Goal: Transaction & Acquisition: Purchase product/service

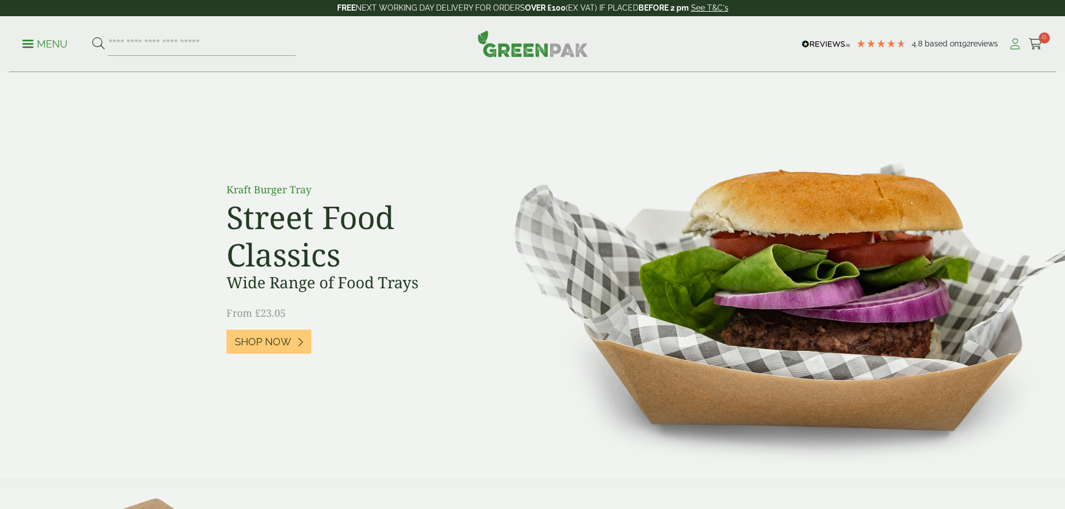
click at [1010, 44] on icon at bounding box center [1015, 44] width 14 height 11
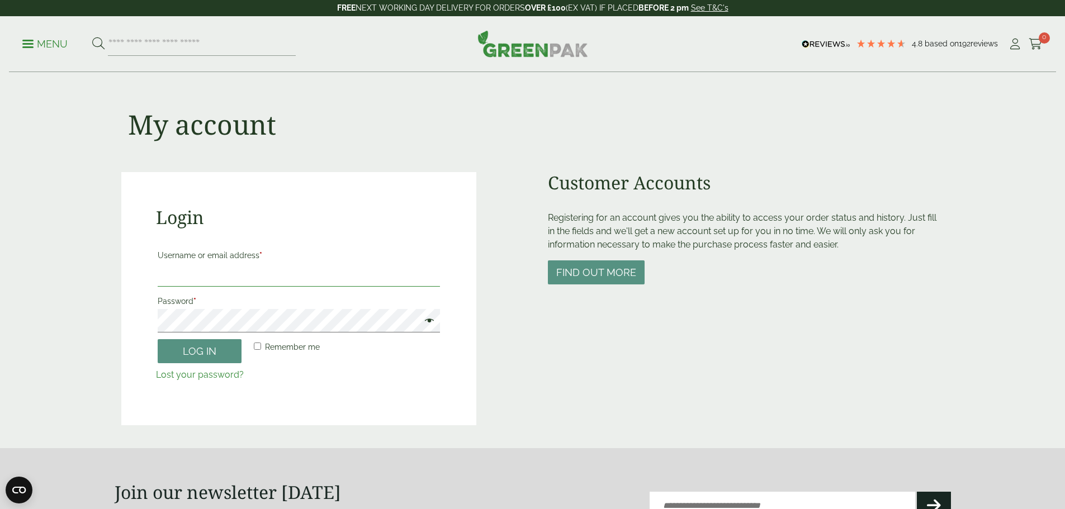
drag, startPoint x: 206, startPoint y: 273, endPoint x: 207, endPoint y: 279, distance: 6.2
click at [207, 273] on input "Username or email address *" at bounding box center [299, 274] width 282 height 23
type input "**********"
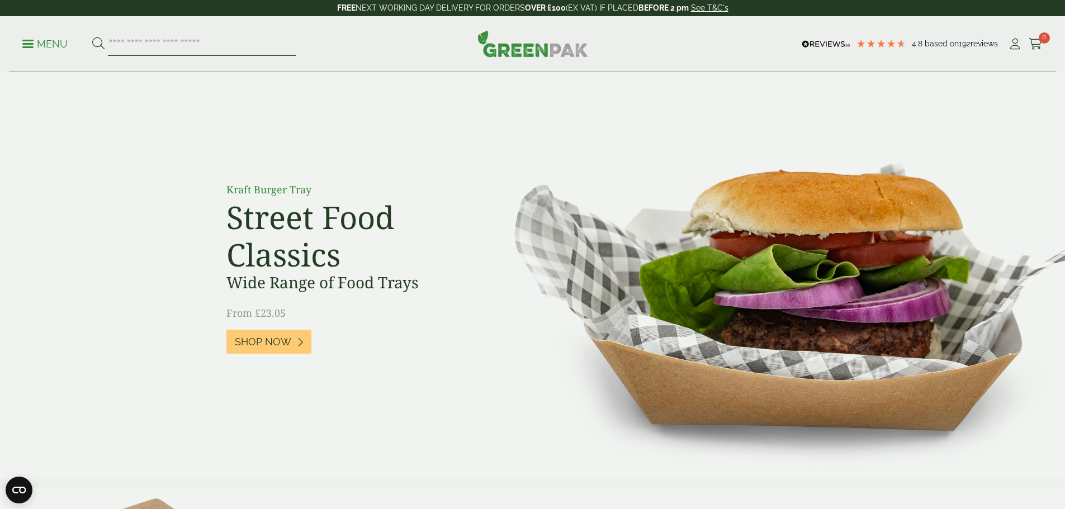
click at [184, 43] on input "search" at bounding box center [202, 43] width 188 height 23
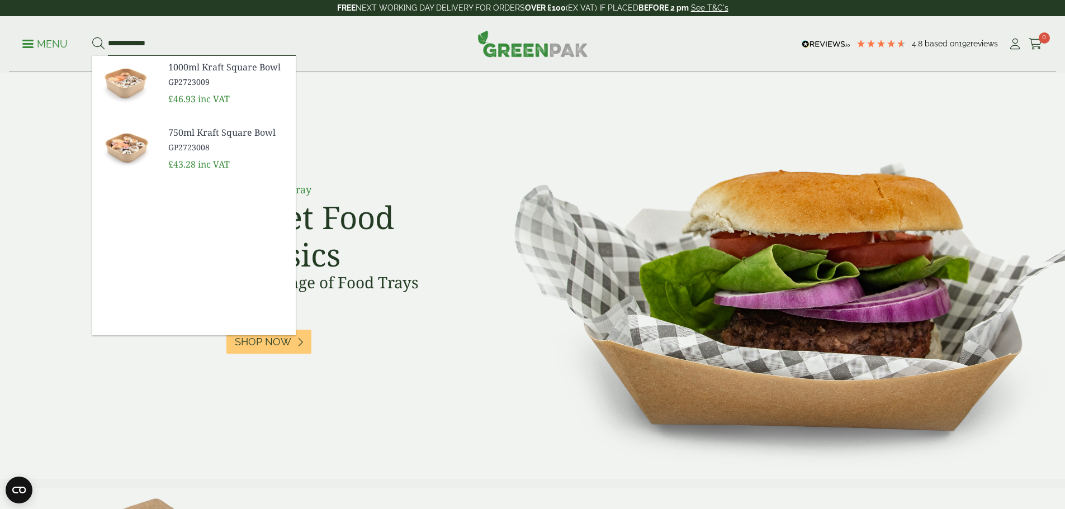
type input "**********"
click at [92, 37] on button at bounding box center [98, 44] width 12 height 15
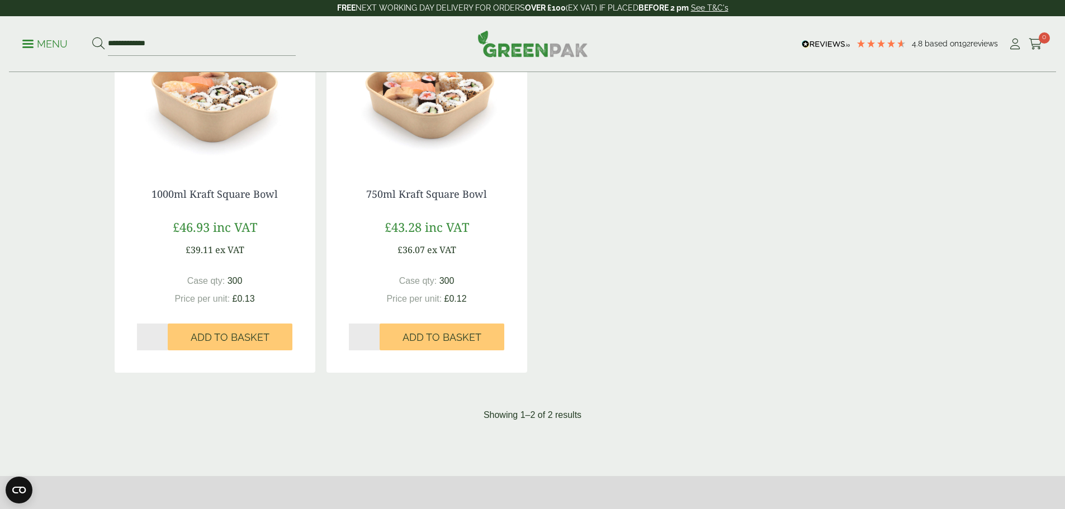
scroll to position [112, 0]
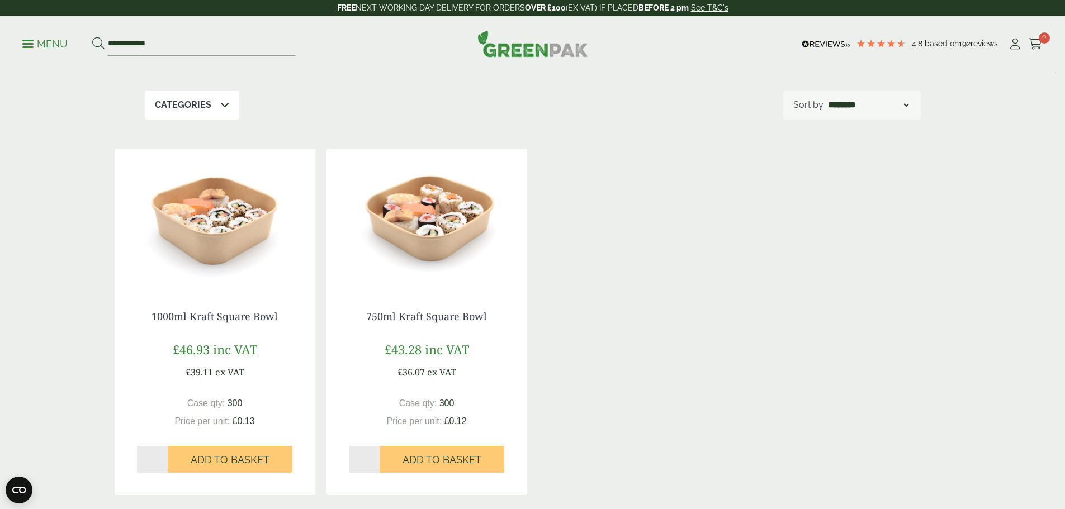
click at [220, 244] on img at bounding box center [215, 219] width 201 height 140
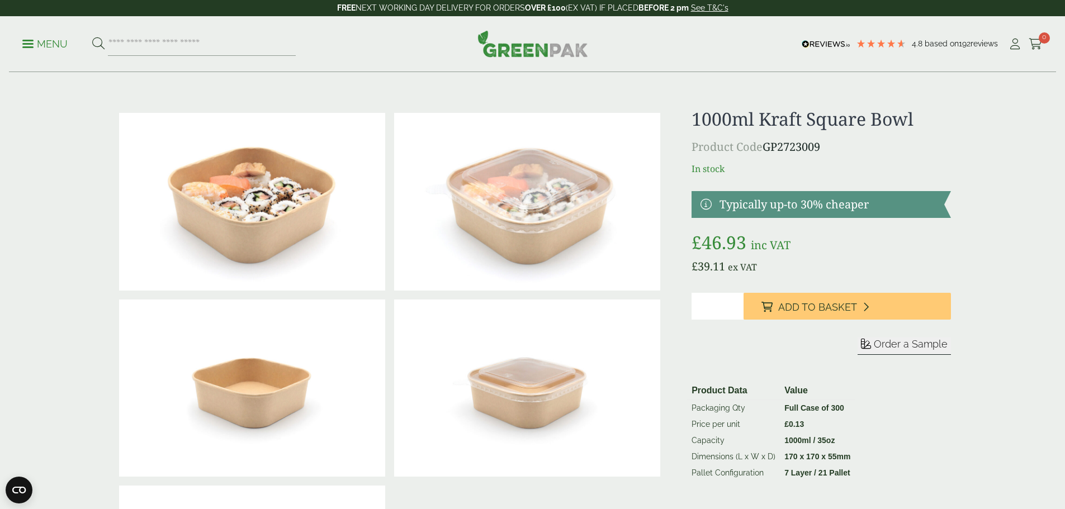
click at [542, 214] on img at bounding box center [527, 202] width 266 height 178
click at [738, 300] on input "*" at bounding box center [717, 306] width 52 height 27
type input "*"
click at [735, 303] on input "*" at bounding box center [717, 306] width 52 height 27
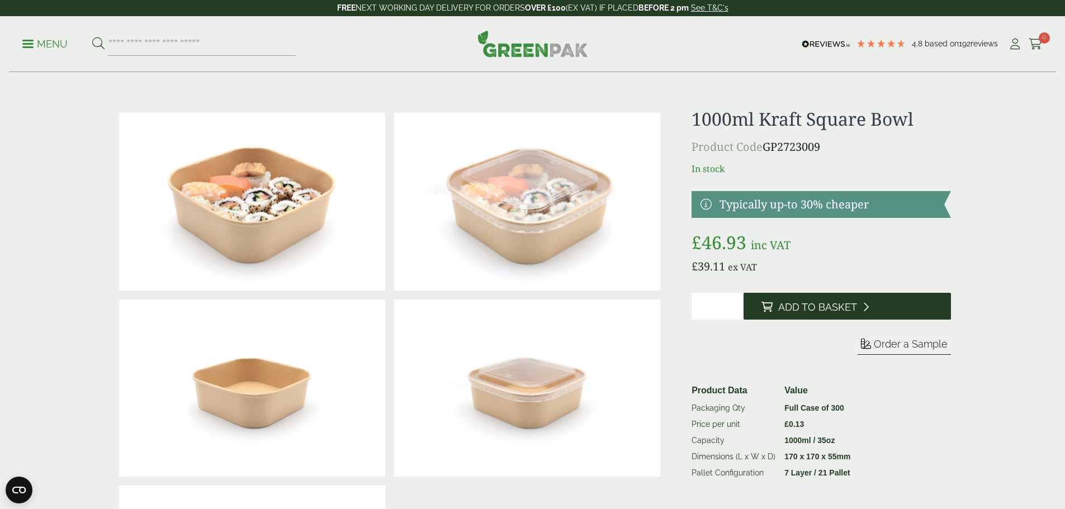
click at [839, 313] on button "Add to Basket" at bounding box center [846, 306] width 207 height 27
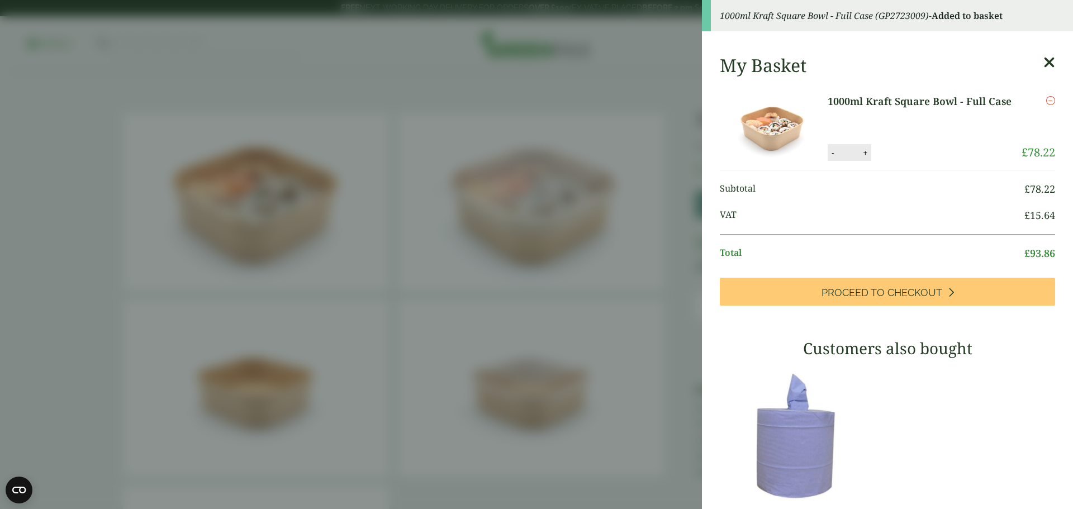
click at [557, 286] on aside "1000ml Kraft Square Bowl - Full Case (GP2723009) - Added to basket My Basket 10…" at bounding box center [536, 254] width 1073 height 509
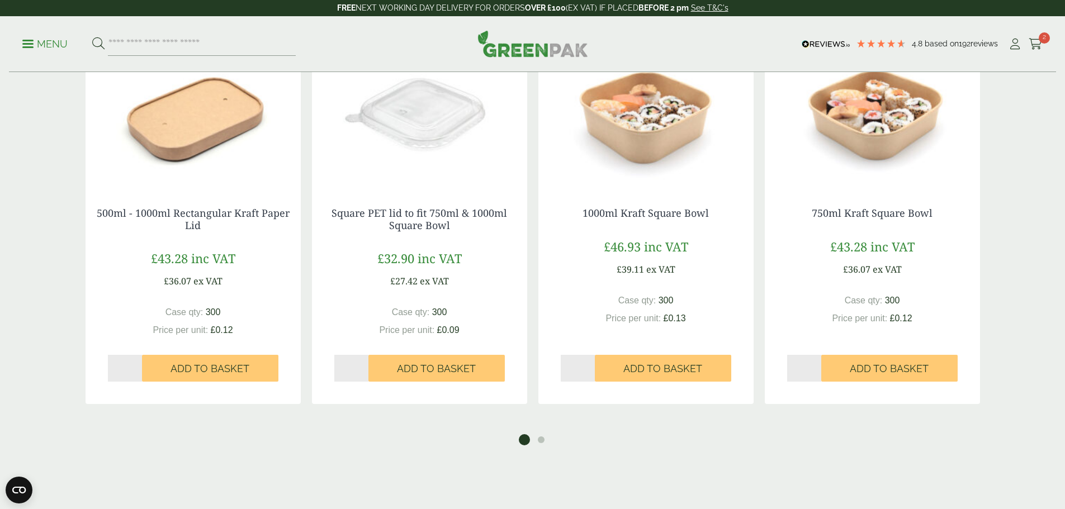
scroll to position [1118, 0]
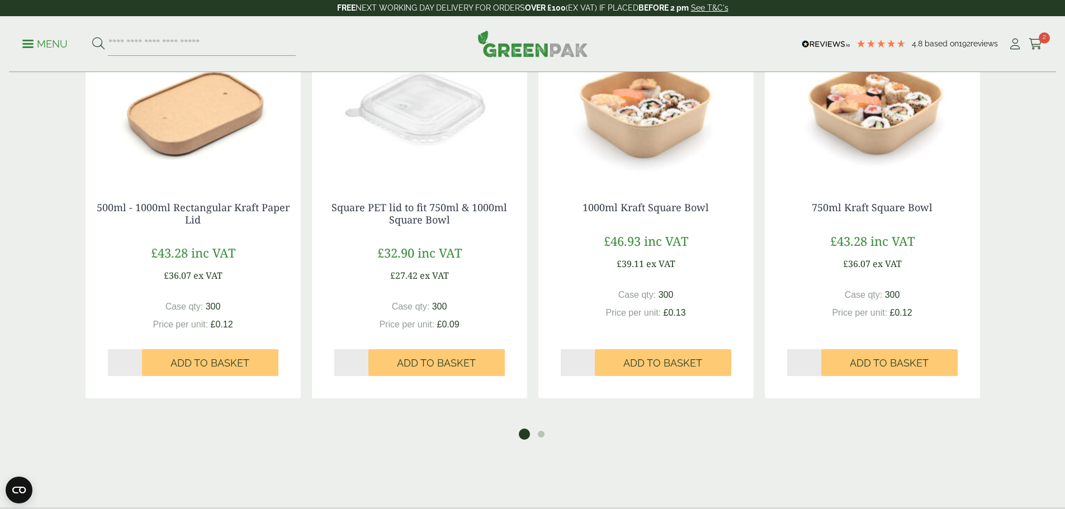
type input "*"
click at [363, 359] on input "*" at bounding box center [351, 362] width 34 height 27
click at [431, 365] on span "Add to Basket" at bounding box center [436, 363] width 79 height 12
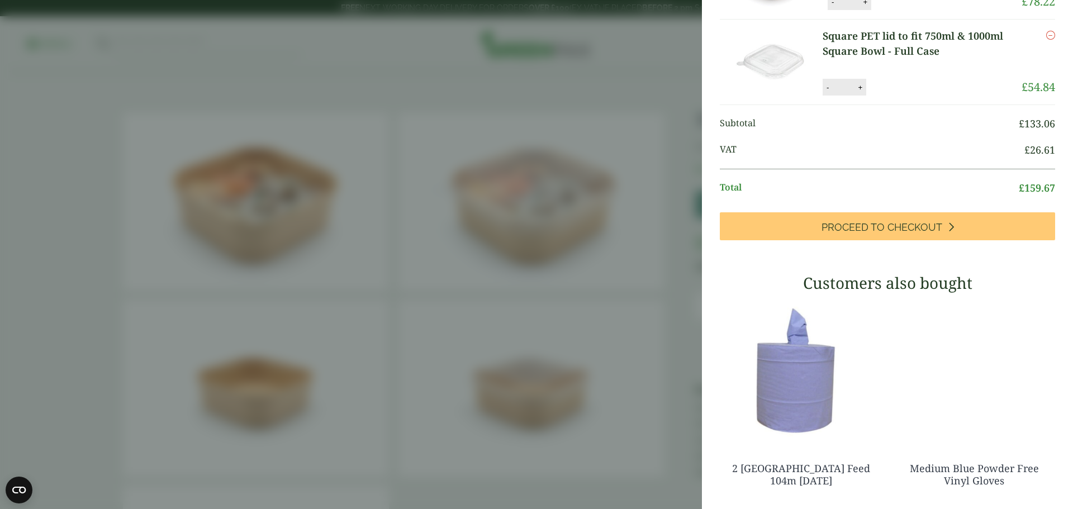
scroll to position [224, 0]
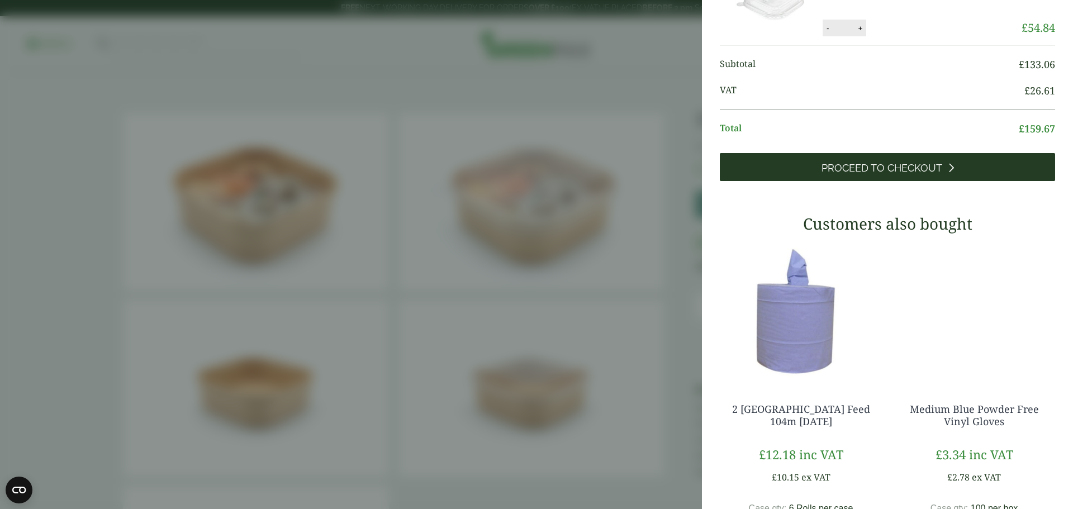
click at [894, 164] on span "Proceed to Checkout" at bounding box center [881, 168] width 121 height 12
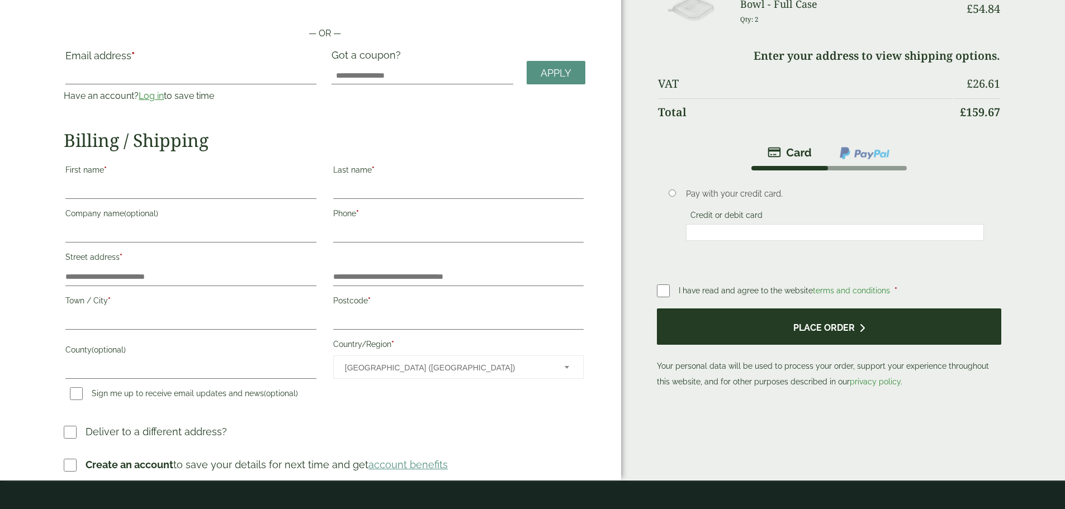
scroll to position [112, 0]
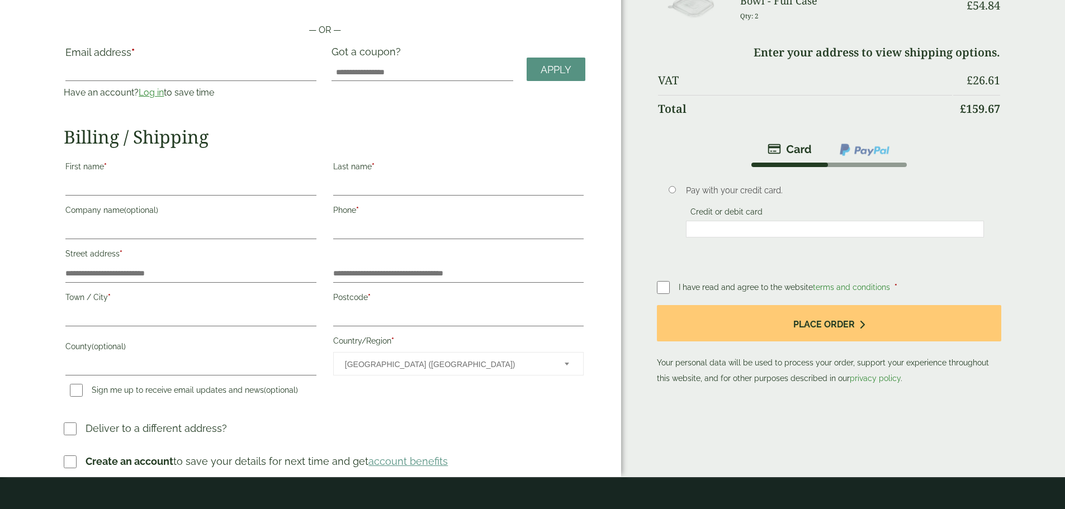
click at [197, 168] on label "First name *" at bounding box center [190, 168] width 250 height 19
click at [197, 178] on input "First name *" at bounding box center [190, 187] width 250 height 18
click at [165, 179] on input "First name *" at bounding box center [190, 187] width 250 height 18
type input "******"
type input "**********"
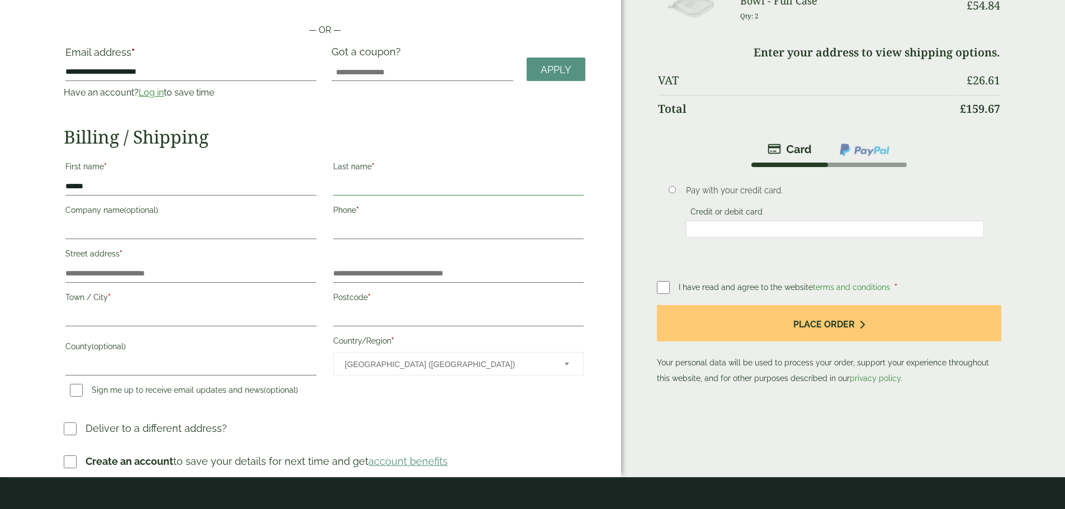
type input "*******"
type input "**********"
type input "*******"
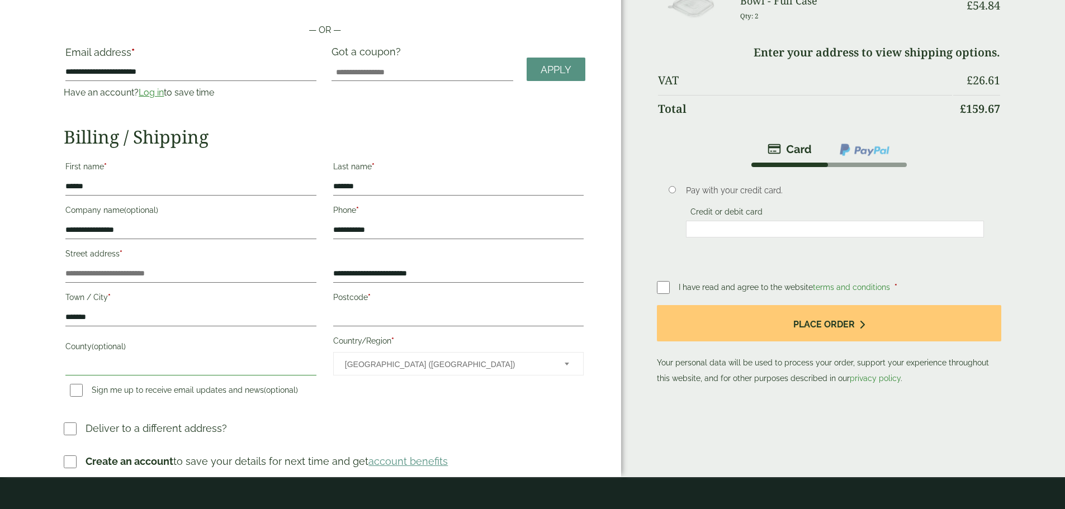
type input "*********"
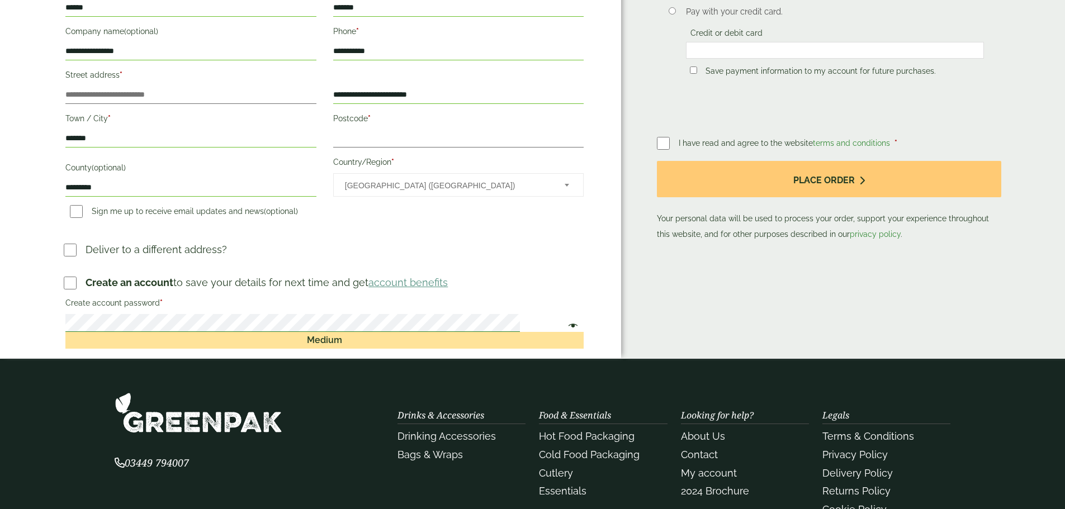
scroll to position [391, 0]
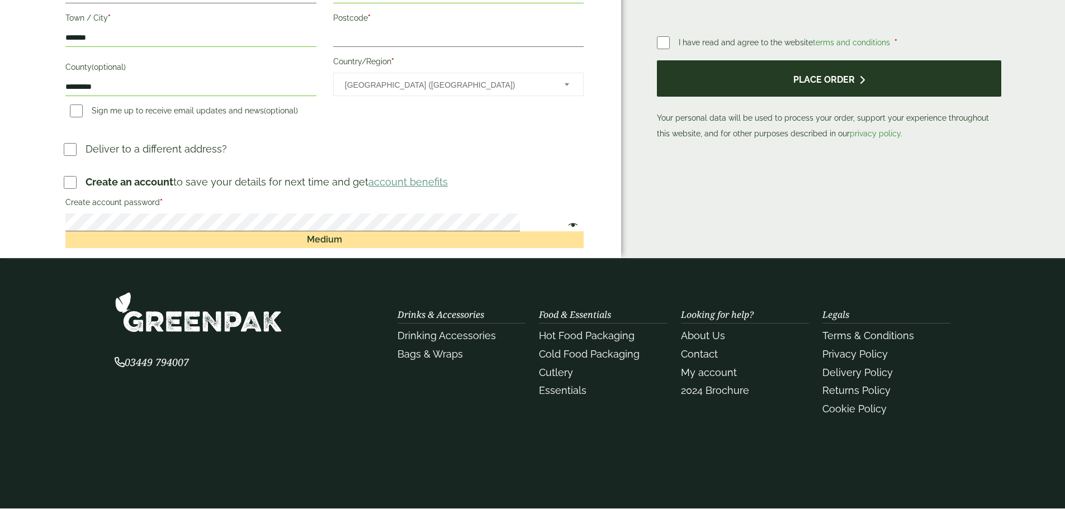
click at [815, 66] on button "Place order" at bounding box center [829, 78] width 344 height 36
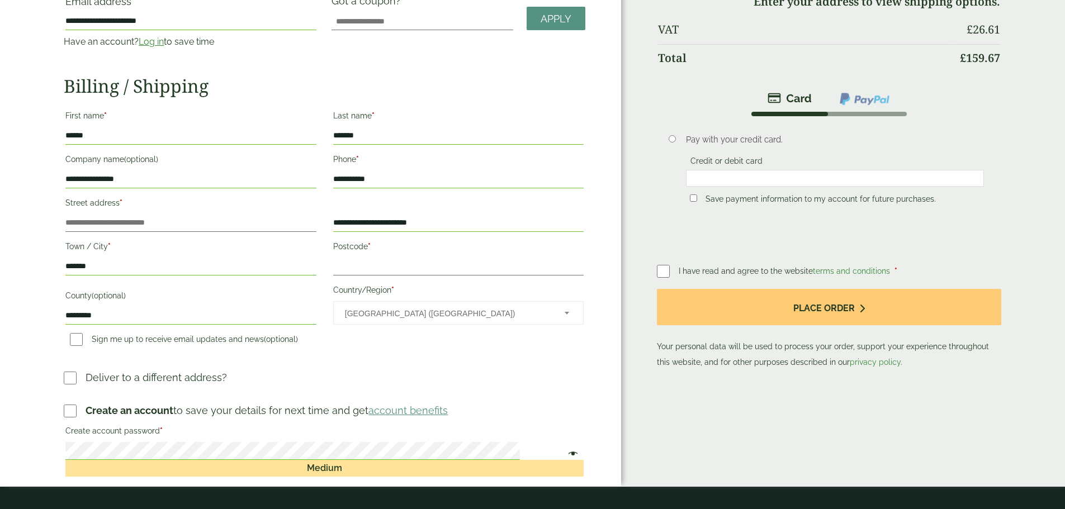
scroll to position [168, 0]
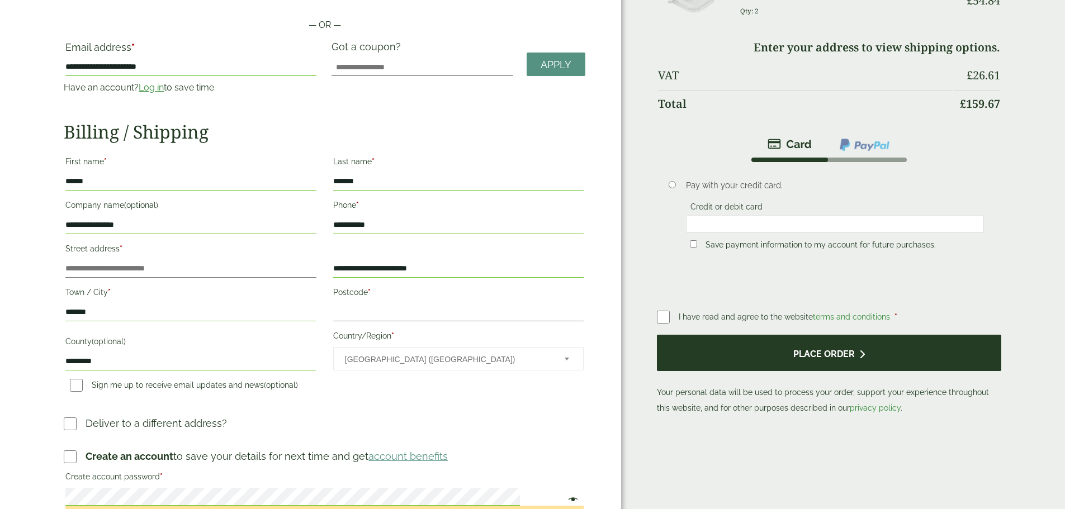
click at [785, 346] on button "Place order" at bounding box center [829, 353] width 344 height 36
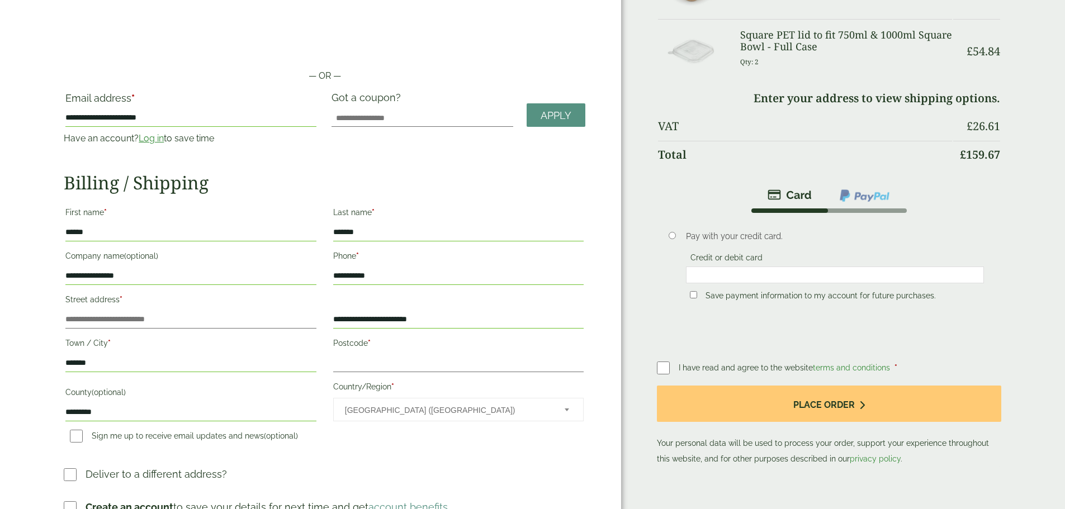
scroll to position [0, 0]
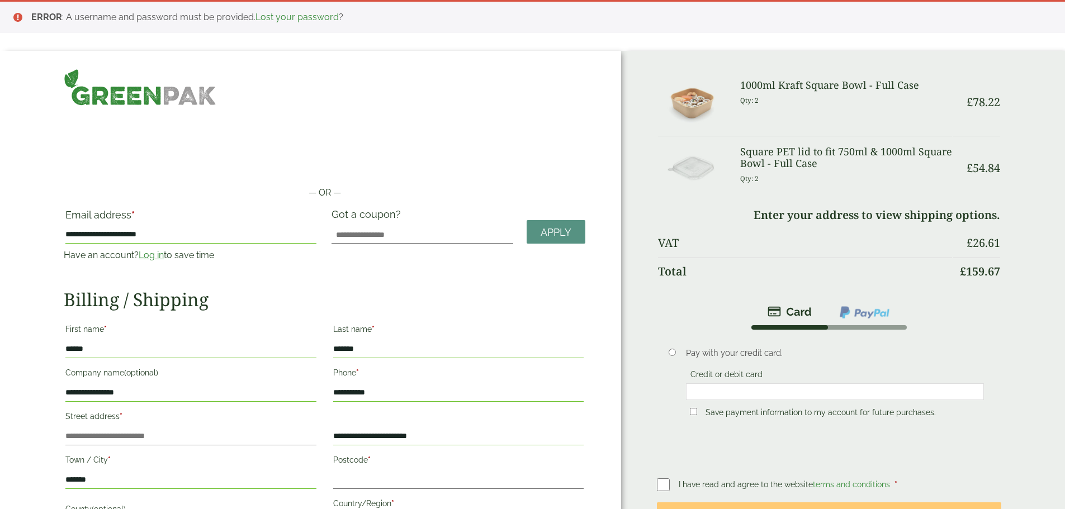
click at [915, 330] on li "Pay with your credit card. Credit or debit card Save payment information to my …" at bounding box center [829, 388] width 344 height 117
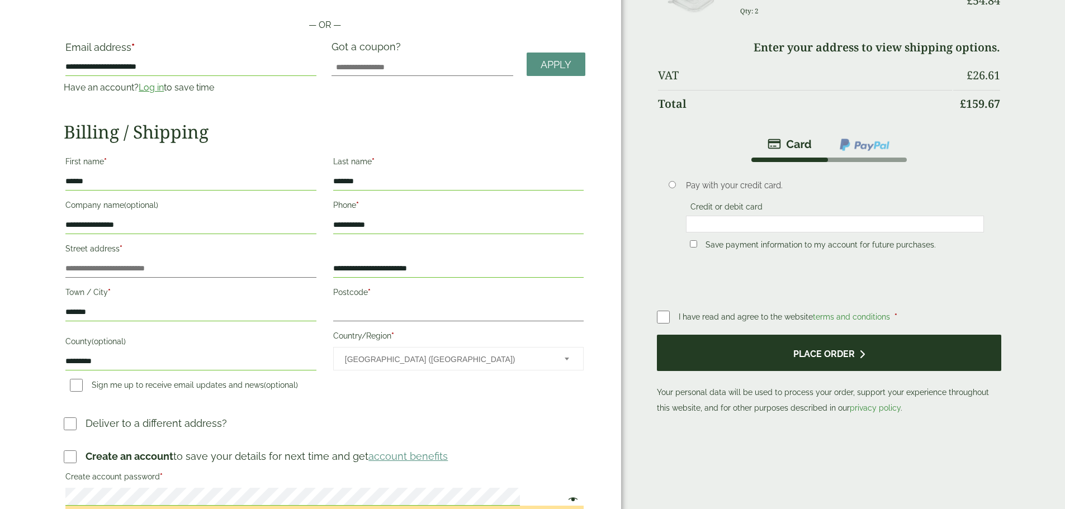
click at [788, 344] on button "Place order" at bounding box center [829, 353] width 344 height 36
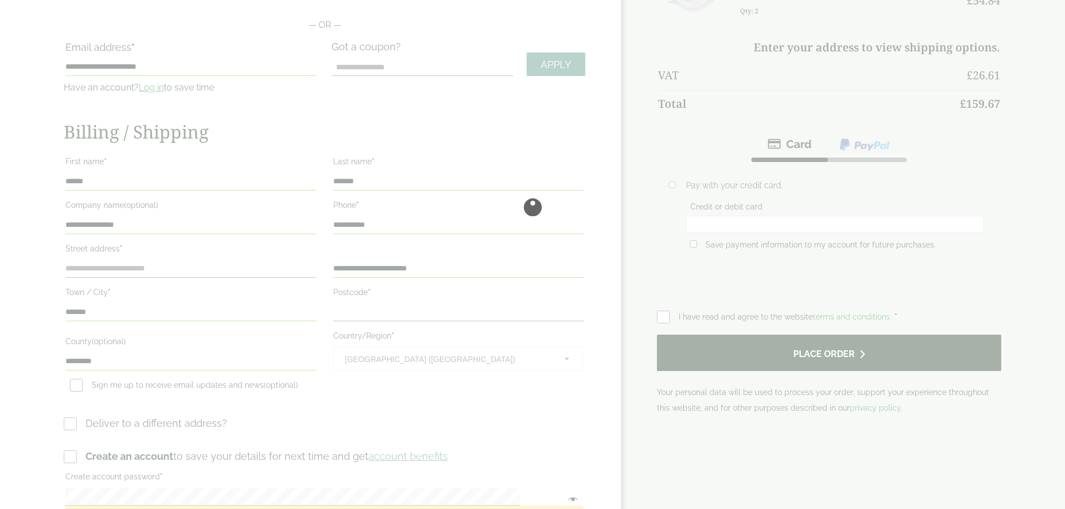
scroll to position [0, 0]
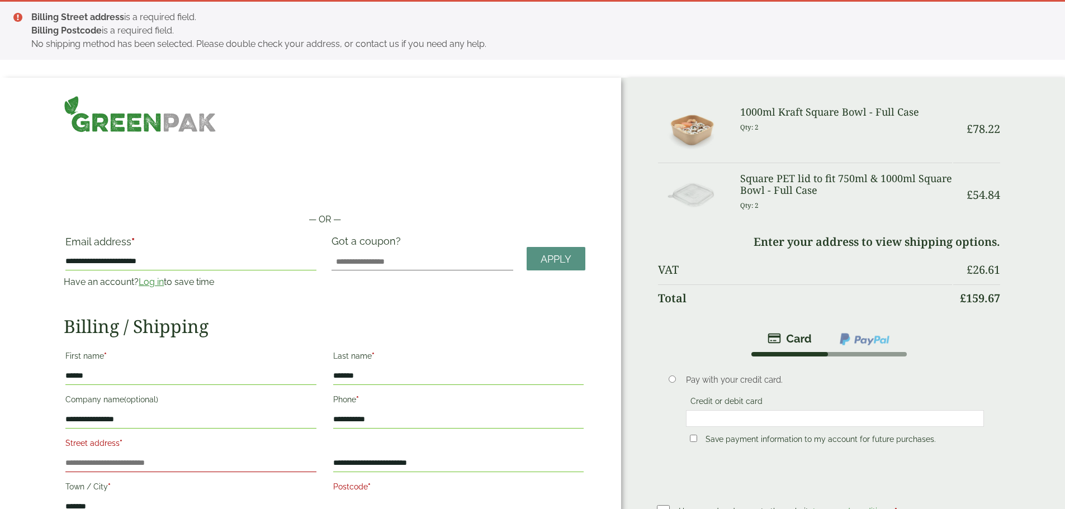
click at [389, 480] on label "Postcode *" at bounding box center [458, 488] width 250 height 19
click at [389, 498] on input "Postcode *" at bounding box center [458, 507] width 250 height 18
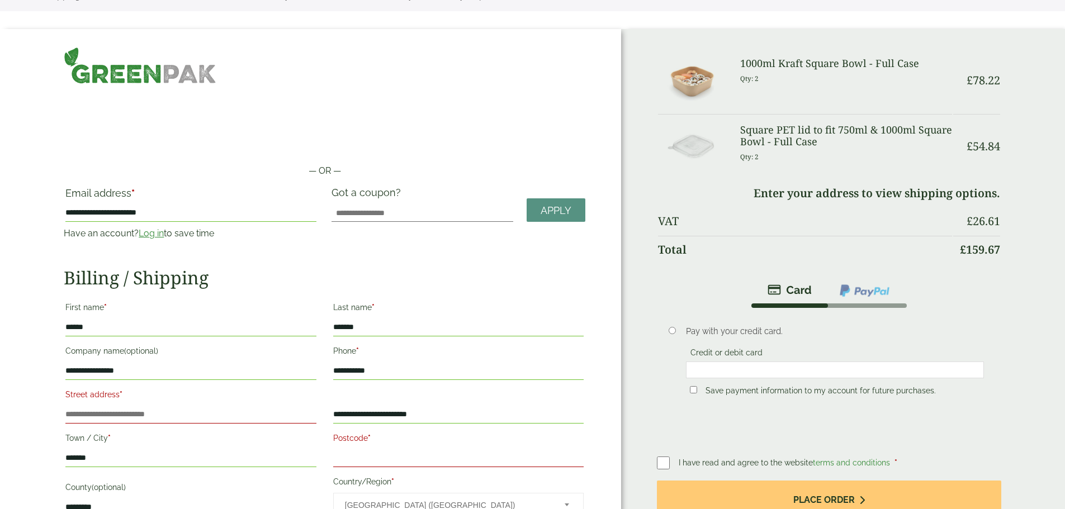
scroll to position [113, 0]
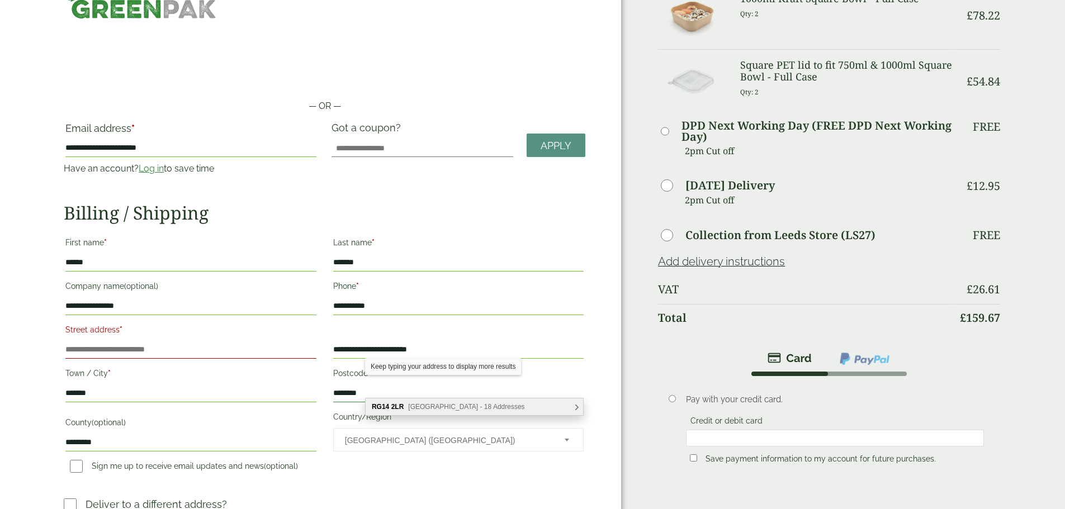
type input "********"
click at [573, 406] on div "RG14 2LR Turnpike Industrial Estate, Newbury - 18 Addresses" at bounding box center [473, 406] width 217 height 17
click at [577, 408] on div "RG14 2LR Turnpike Industrial Estate, Newbury - 18 Addresses" at bounding box center [473, 406] width 217 height 17
click at [378, 406] on b "RG14" at bounding box center [380, 407] width 17 height 8
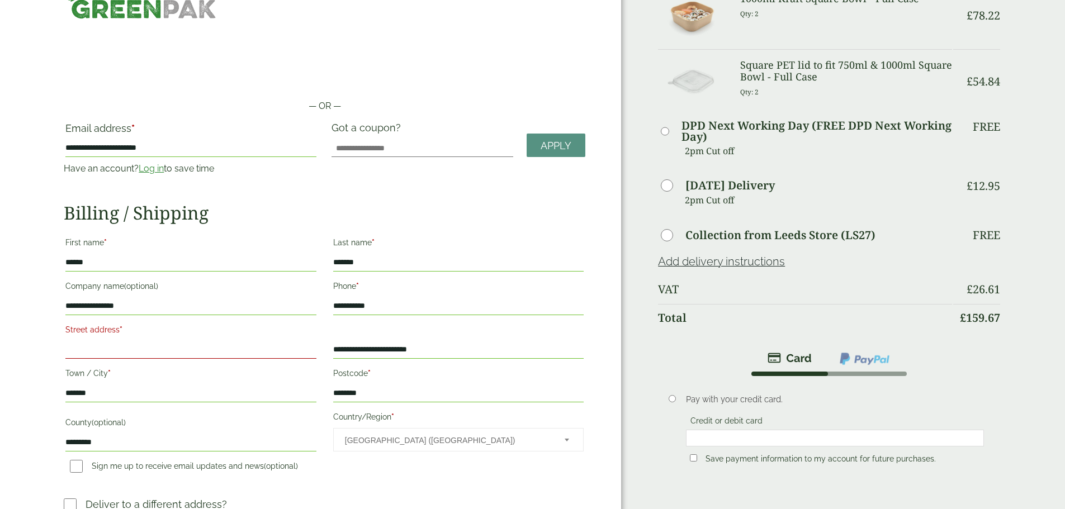
click at [215, 343] on input "Street address *" at bounding box center [190, 350] width 250 height 18
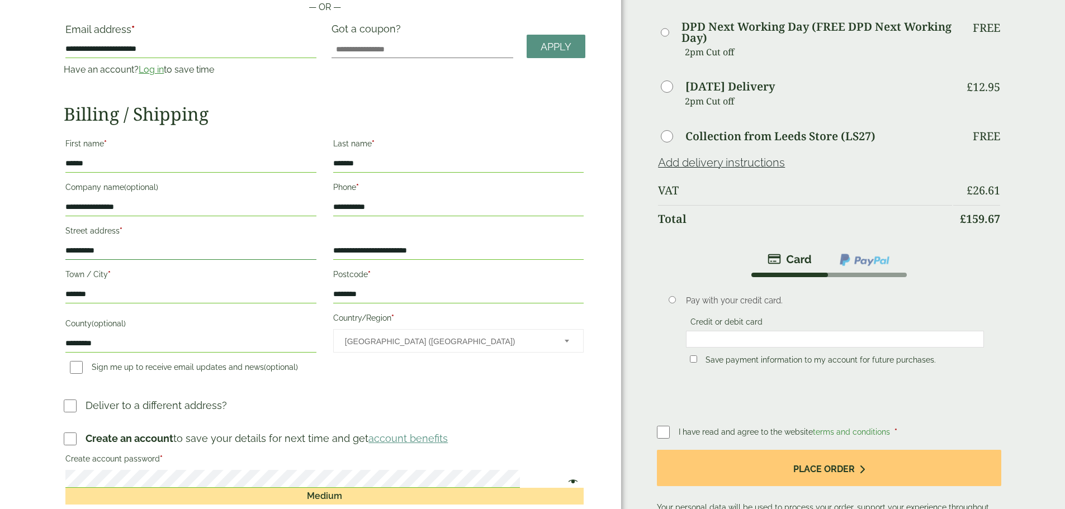
scroll to position [225, 0]
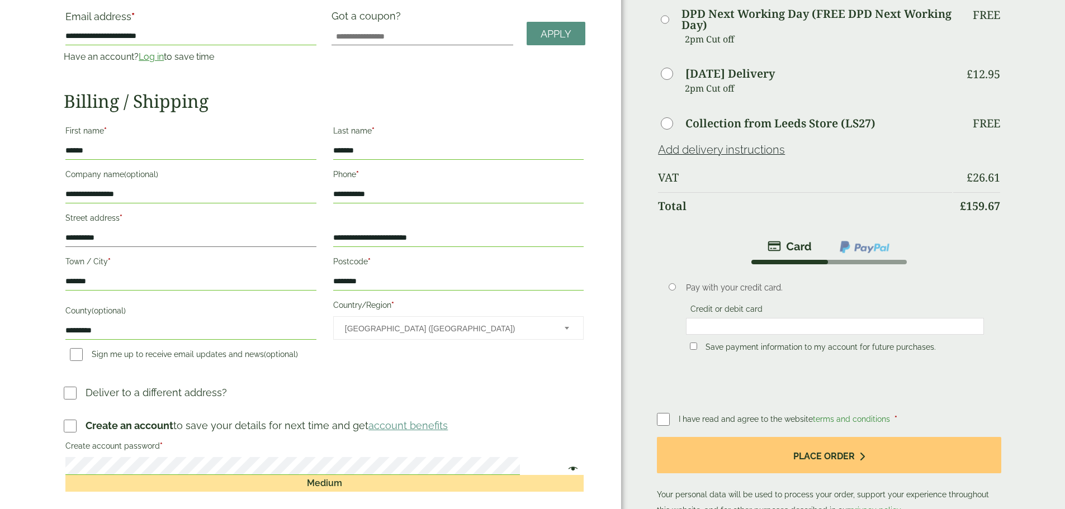
click at [429, 322] on span "United Kingdom (UK)" at bounding box center [447, 328] width 205 height 23
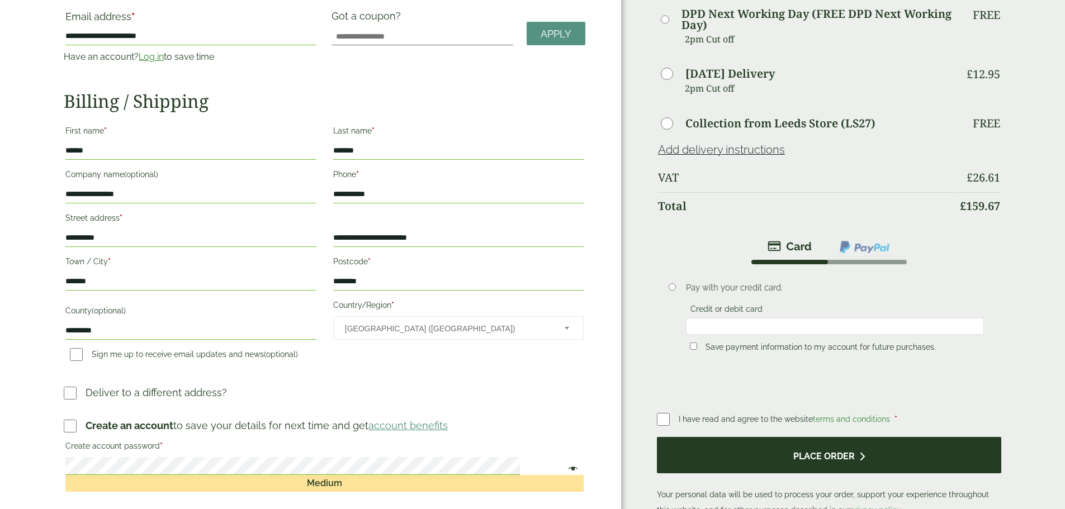
click at [771, 445] on button "Place order" at bounding box center [829, 455] width 344 height 36
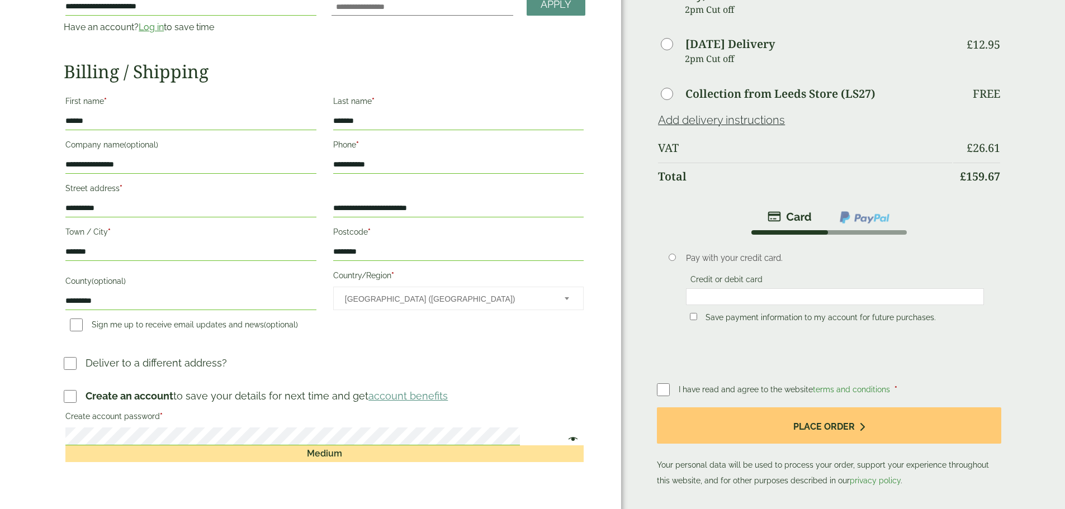
scroll to position [279, 0]
click at [132, 202] on input "**********" at bounding box center [190, 208] width 250 height 18
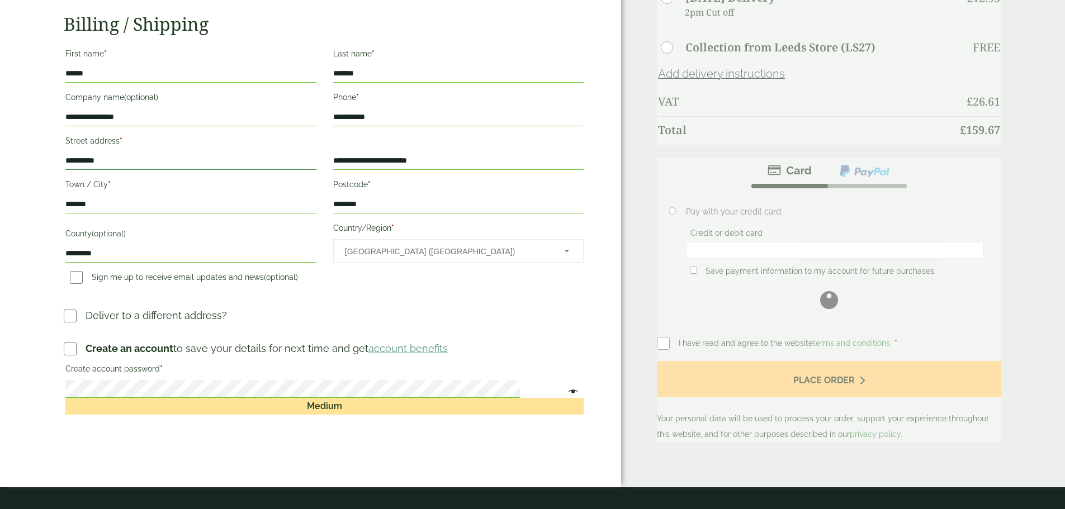
scroll to position [391, 0]
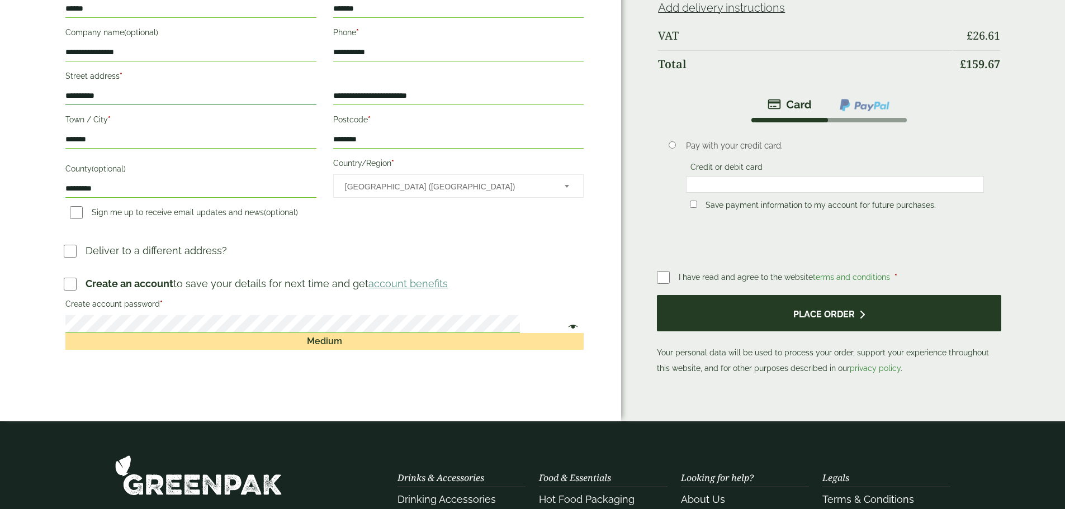
type input "**********"
click at [783, 303] on button "Place order" at bounding box center [829, 313] width 344 height 36
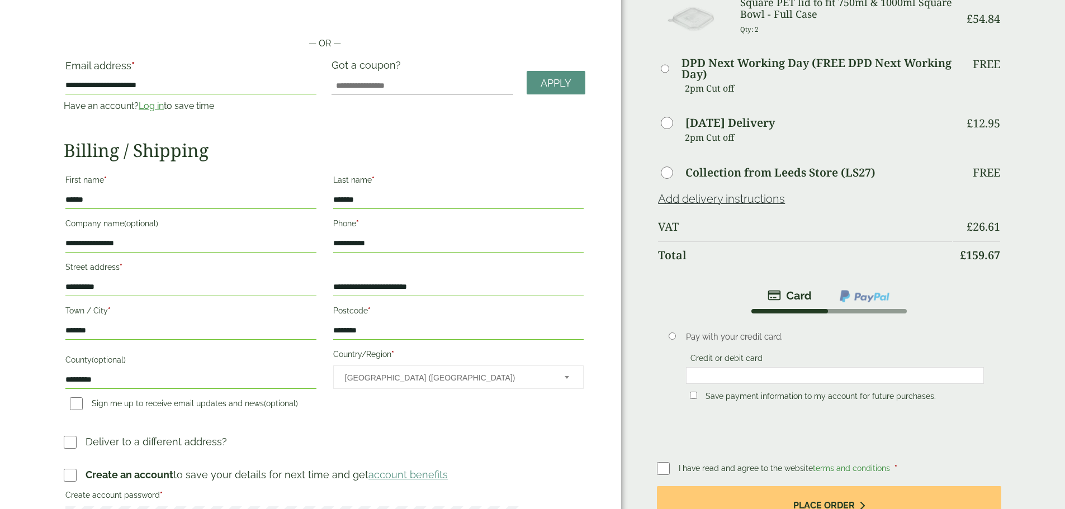
scroll to position [0, 0]
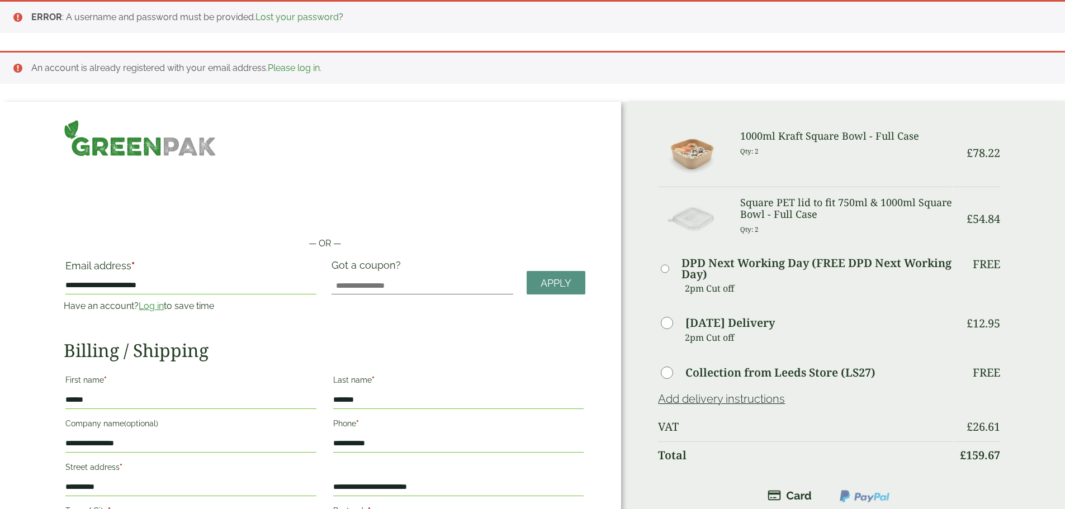
click at [545, 151] on div at bounding box center [324, 138] width 535 height 37
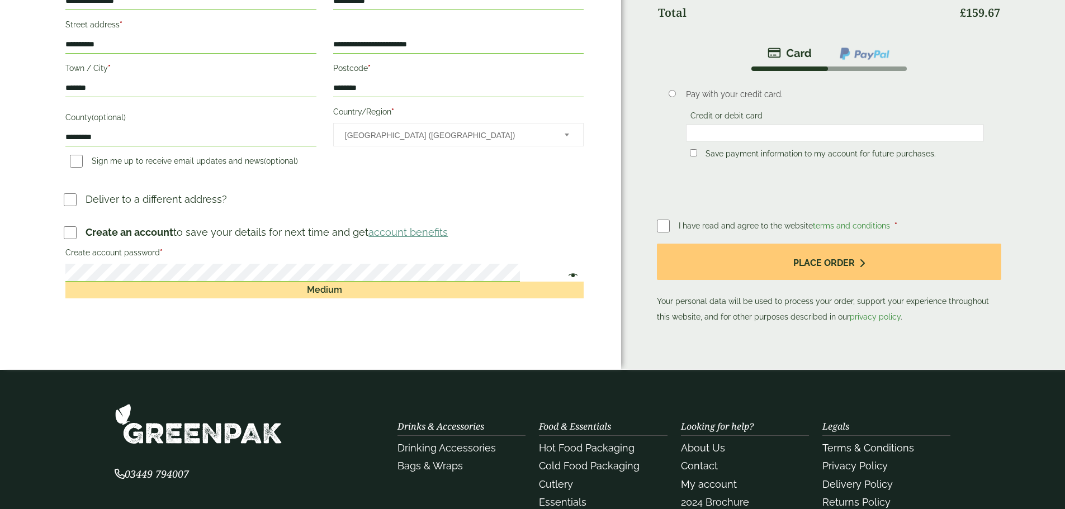
scroll to position [503, 0]
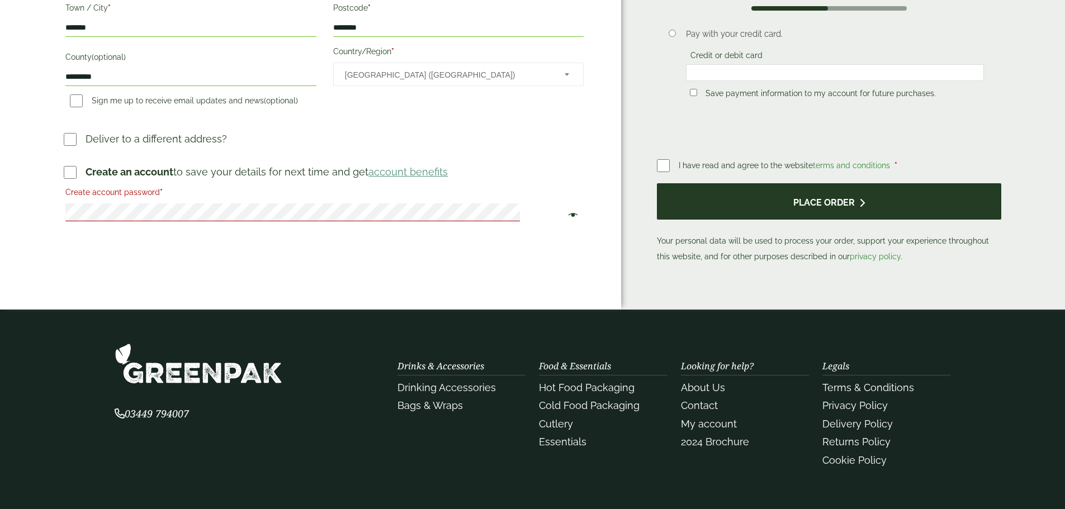
click at [770, 196] on button "Place order" at bounding box center [829, 201] width 344 height 36
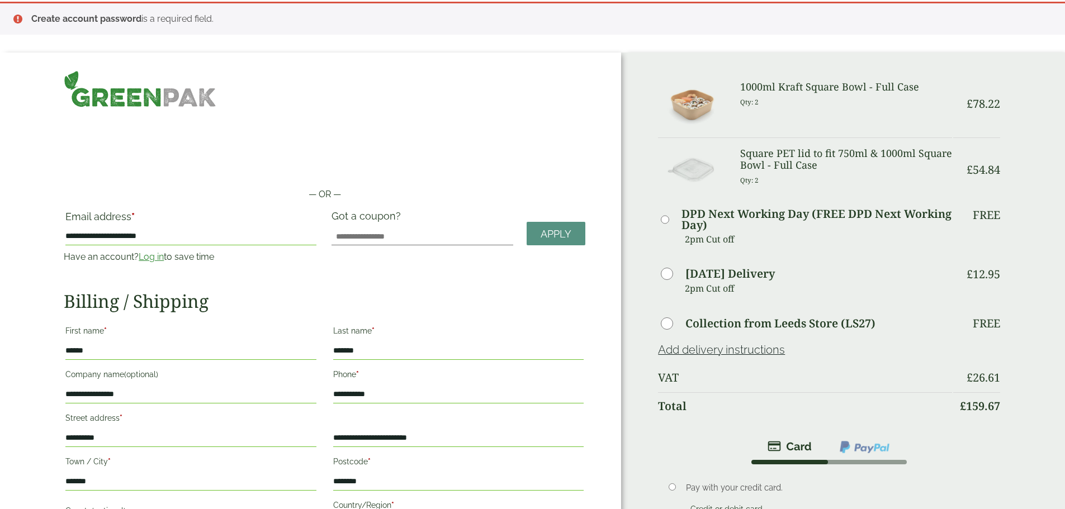
scroll to position [0, 0]
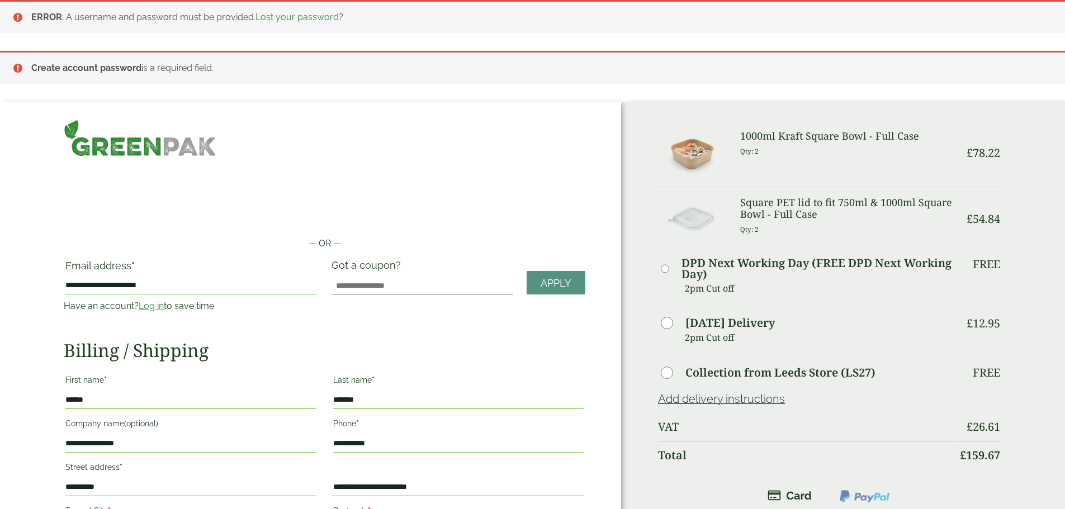
click at [741, 142] on h3 "1000ml Kraft Square Bowl - Full Case" at bounding box center [846, 136] width 212 height 12
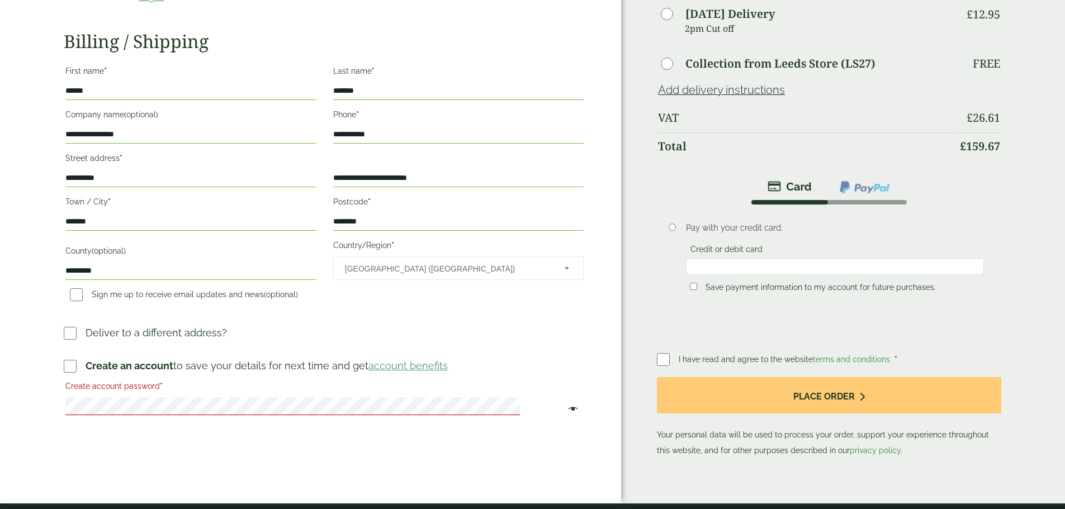
scroll to position [391, 0]
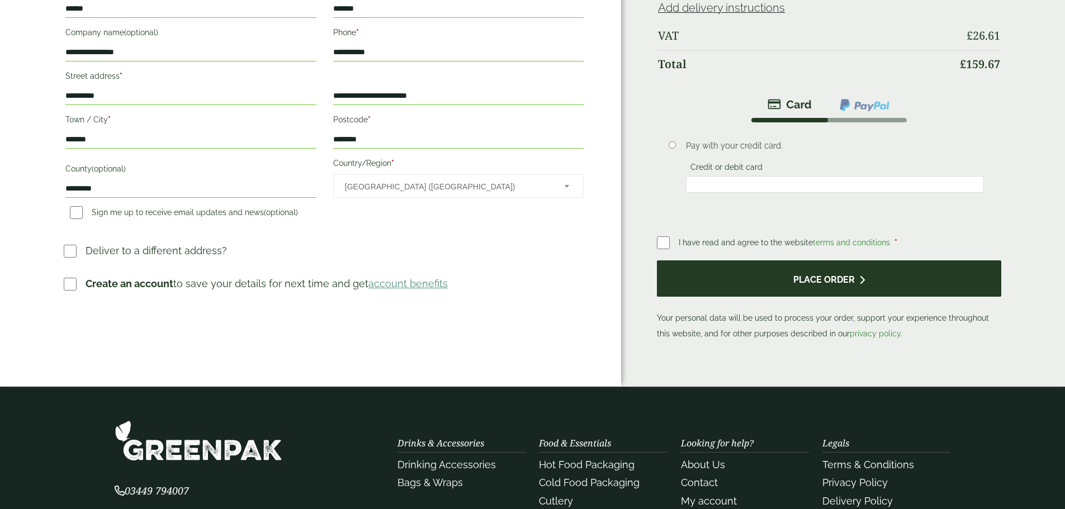
click at [816, 267] on button "Place order" at bounding box center [829, 278] width 344 height 36
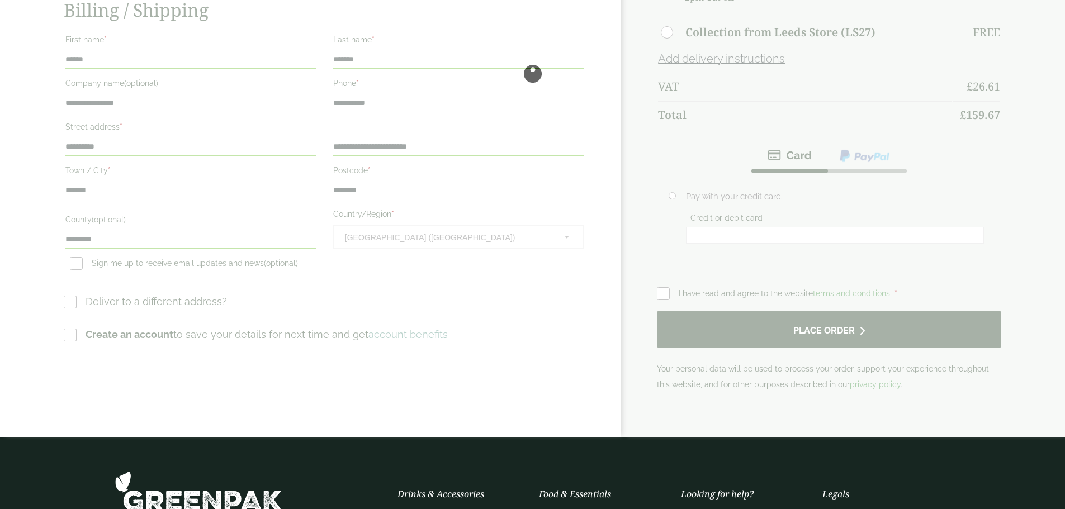
scroll to position [0, 0]
